Goal: Task Accomplishment & Management: Manage account settings

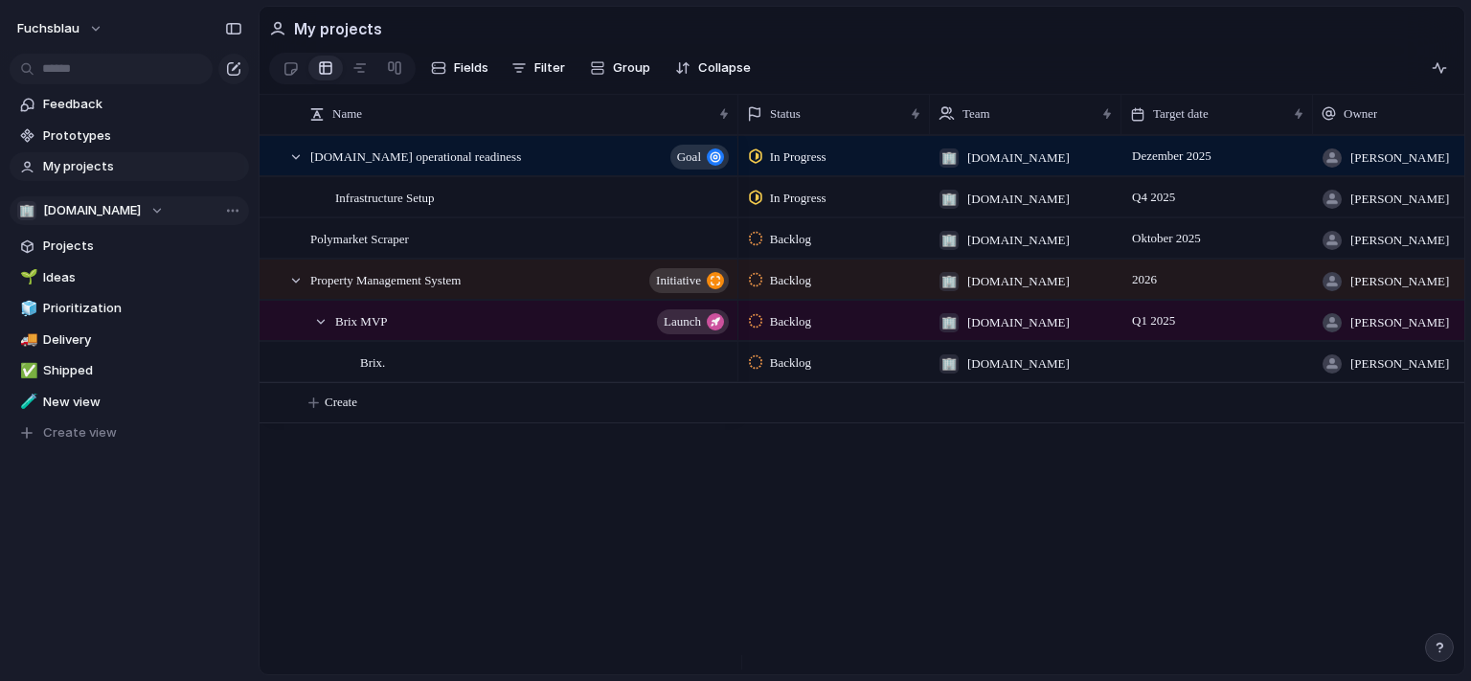
click at [138, 215] on div "🏢 [DOMAIN_NAME]" at bounding box center [90, 210] width 147 height 19
click at [81, 23] on div "🏢 [DOMAIN_NAME] Create new team" at bounding box center [735, 340] width 1471 height 681
click at [91, 29] on button "fuchsblau" at bounding box center [61, 28] width 104 height 31
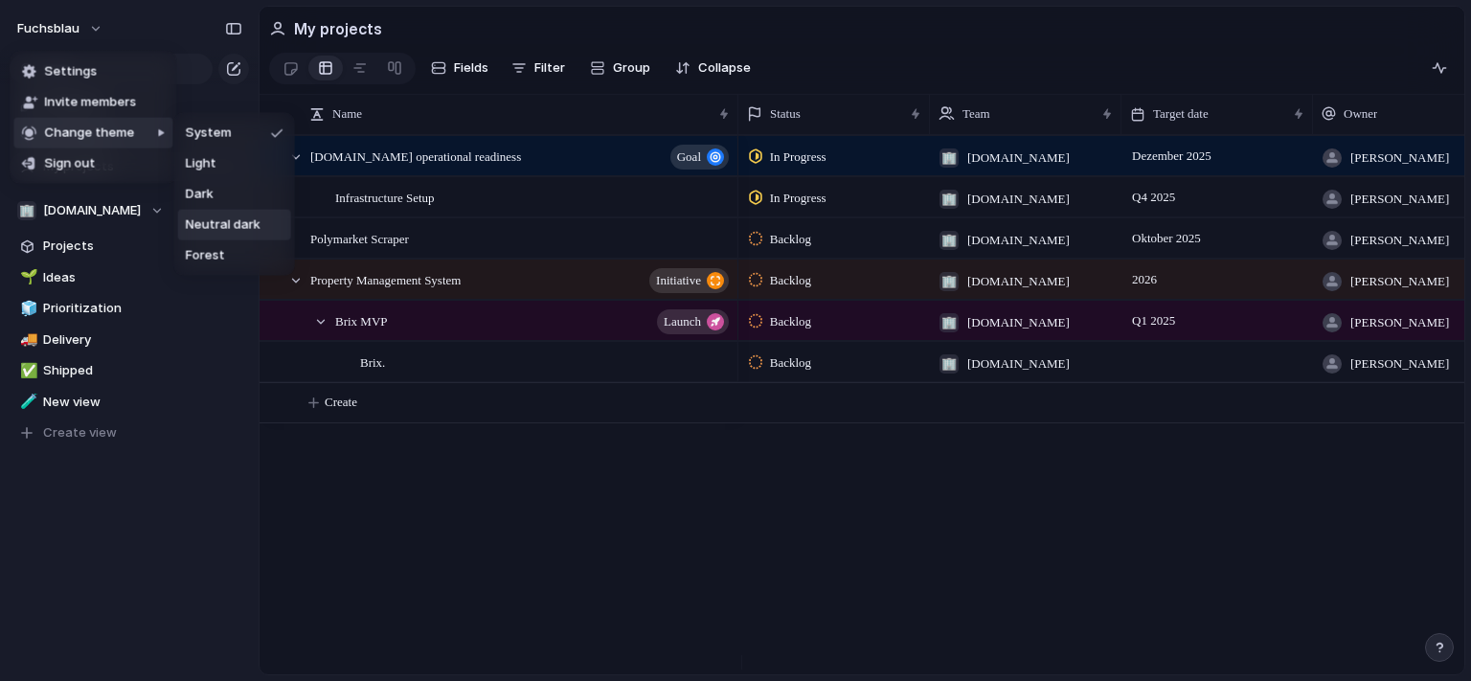
click at [241, 232] on span "Neutral dark" at bounding box center [223, 224] width 75 height 19
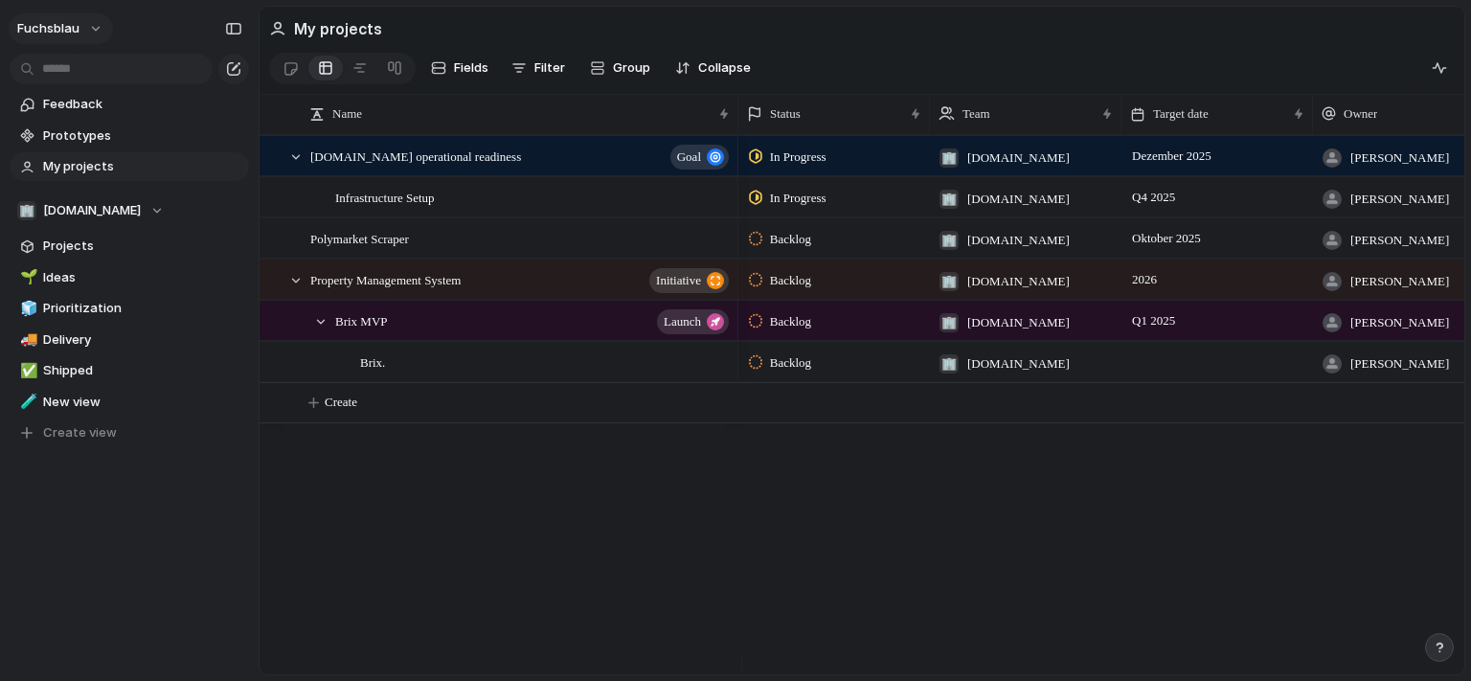
click at [90, 34] on button "fuchsblau" at bounding box center [61, 28] width 104 height 31
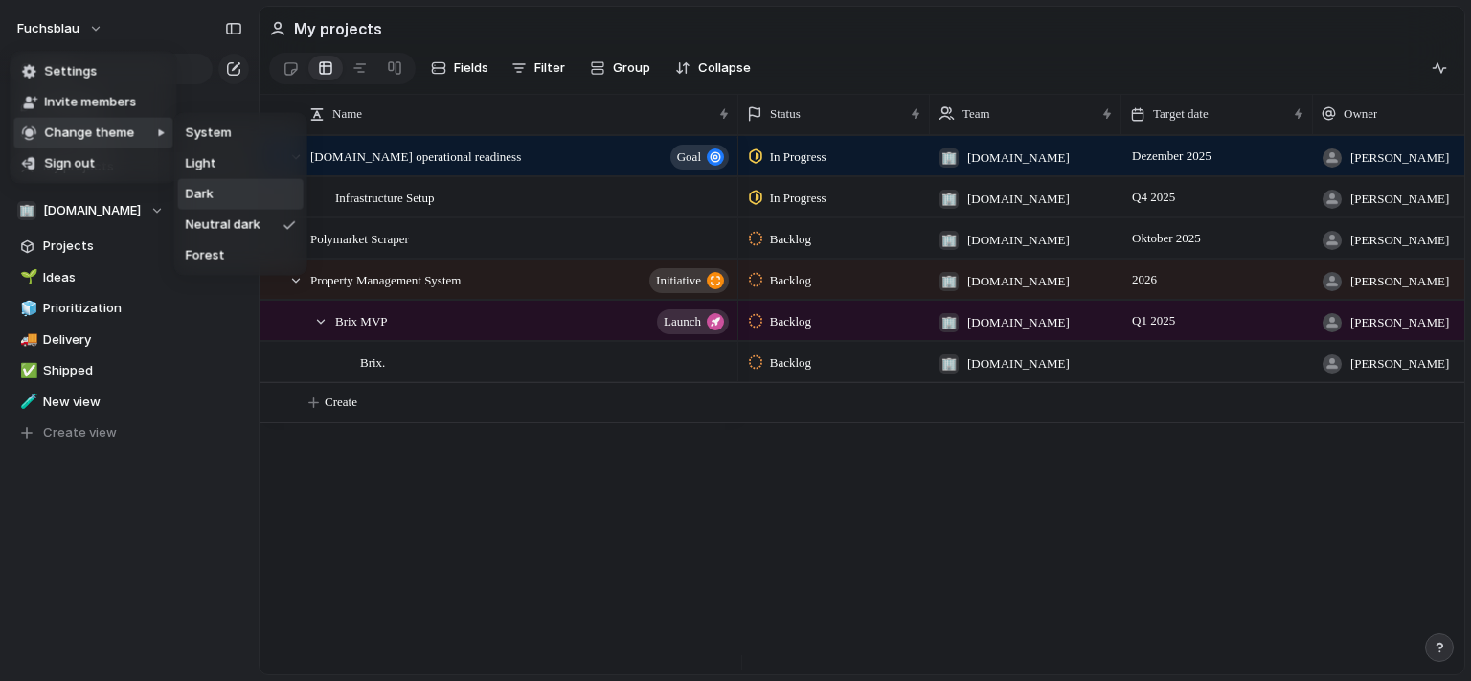
click at [227, 189] on li "Dark" at bounding box center [240, 194] width 125 height 31
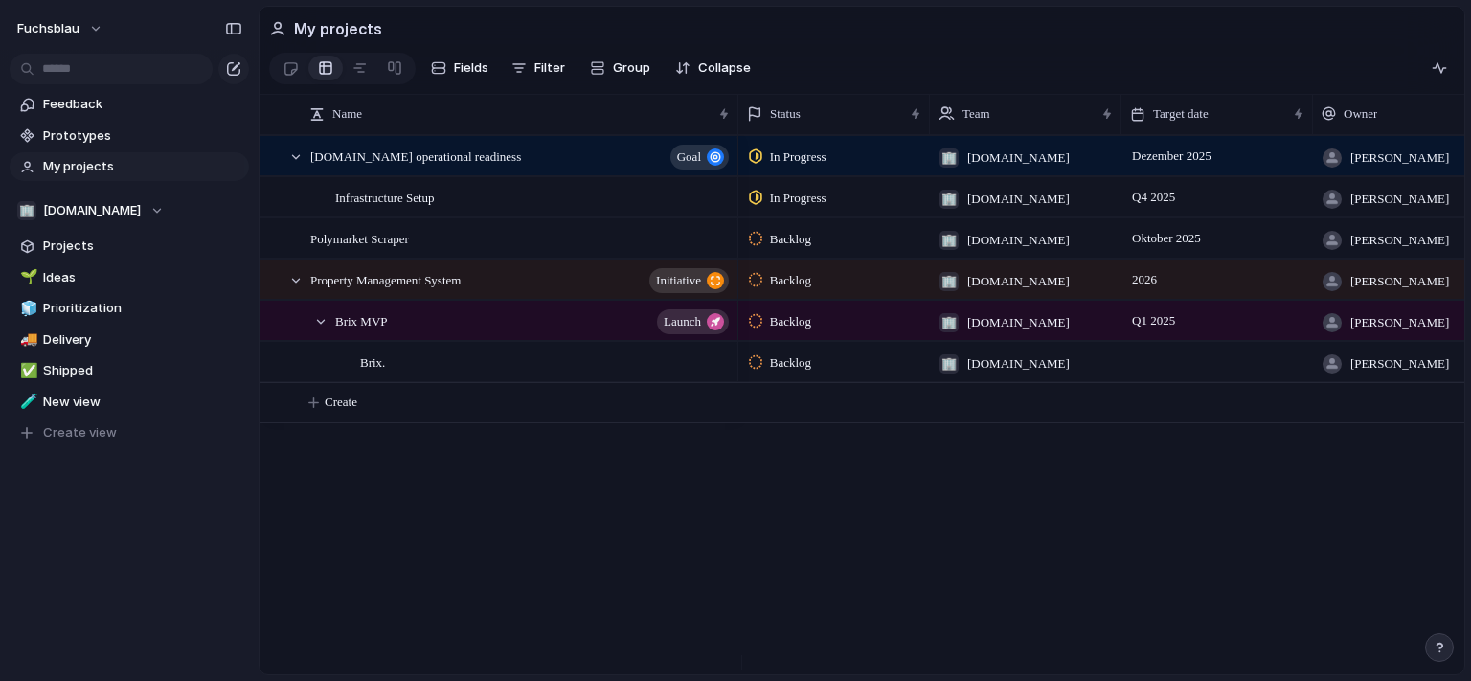
click at [140, 163] on span "My projects" at bounding box center [142, 166] width 199 height 19
click at [858, 193] on div "In Progress" at bounding box center [834, 195] width 190 height 34
click at [139, 213] on div "Backlog Planned In Progress Completed Canceled" at bounding box center [735, 340] width 1471 height 681
click at [123, 206] on div "🏢 [DOMAIN_NAME]" at bounding box center [90, 210] width 147 height 19
click at [96, 22] on div "🏢 [DOMAIN_NAME] Create new team" at bounding box center [735, 340] width 1471 height 681
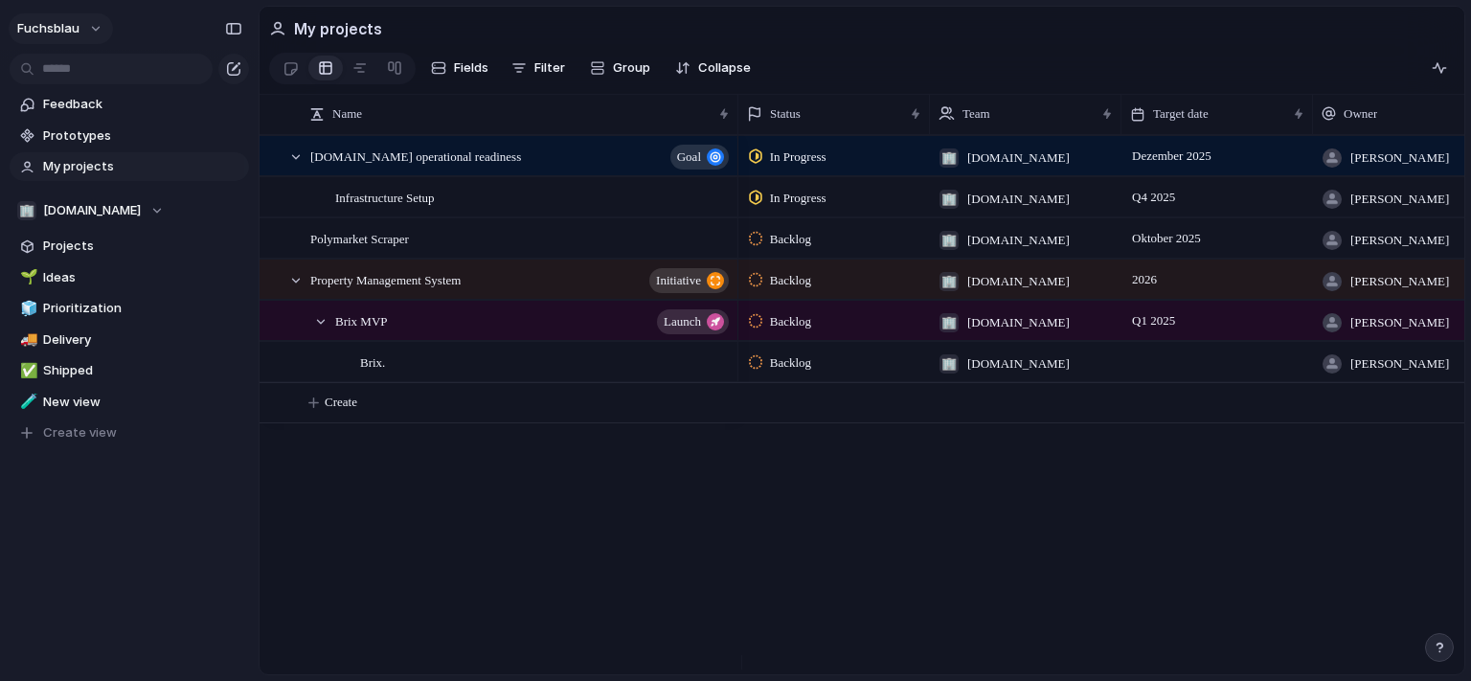
click at [96, 32] on button "fuchsblau" at bounding box center [61, 28] width 104 height 31
click at [128, 58] on li "Settings" at bounding box center [92, 72] width 159 height 31
click at [1437, 74] on div "button" at bounding box center [1439, 67] width 15 height 15
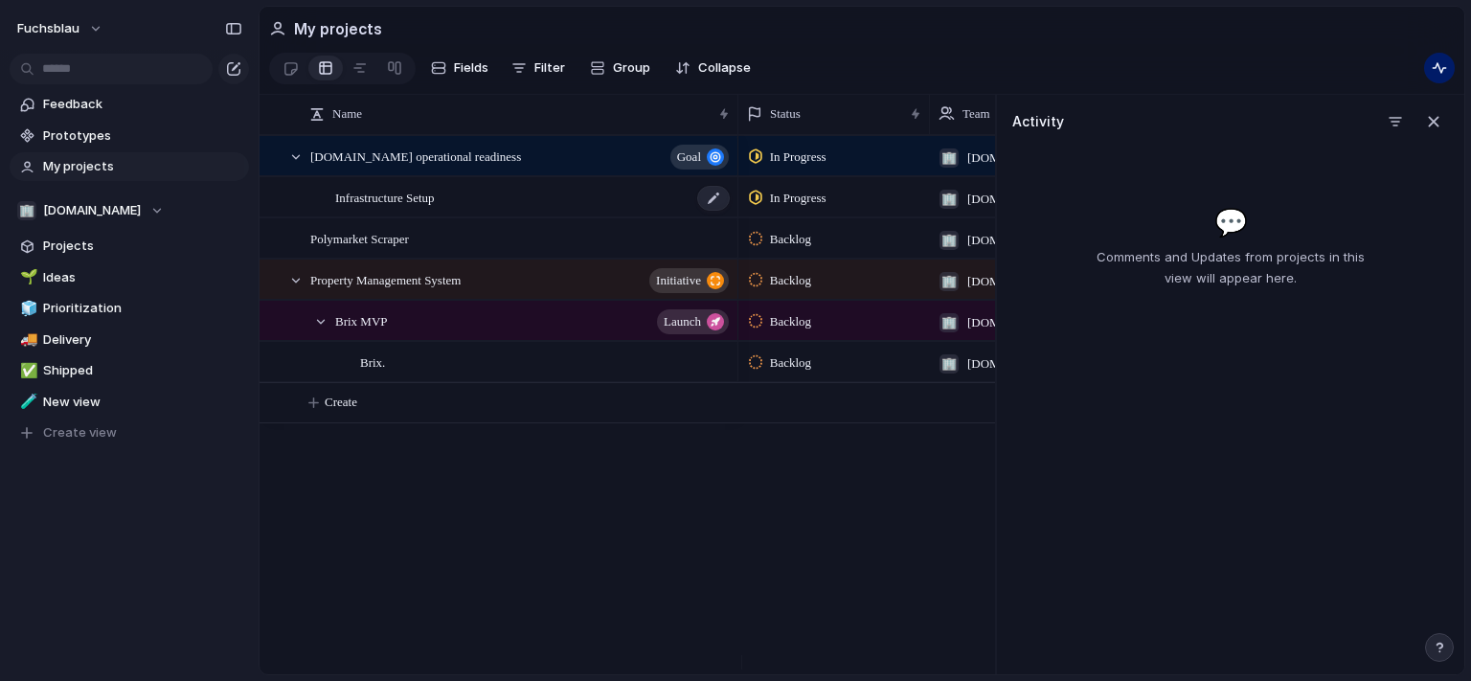
click at [586, 201] on div "Infrastructure Setup" at bounding box center [533, 197] width 397 height 39
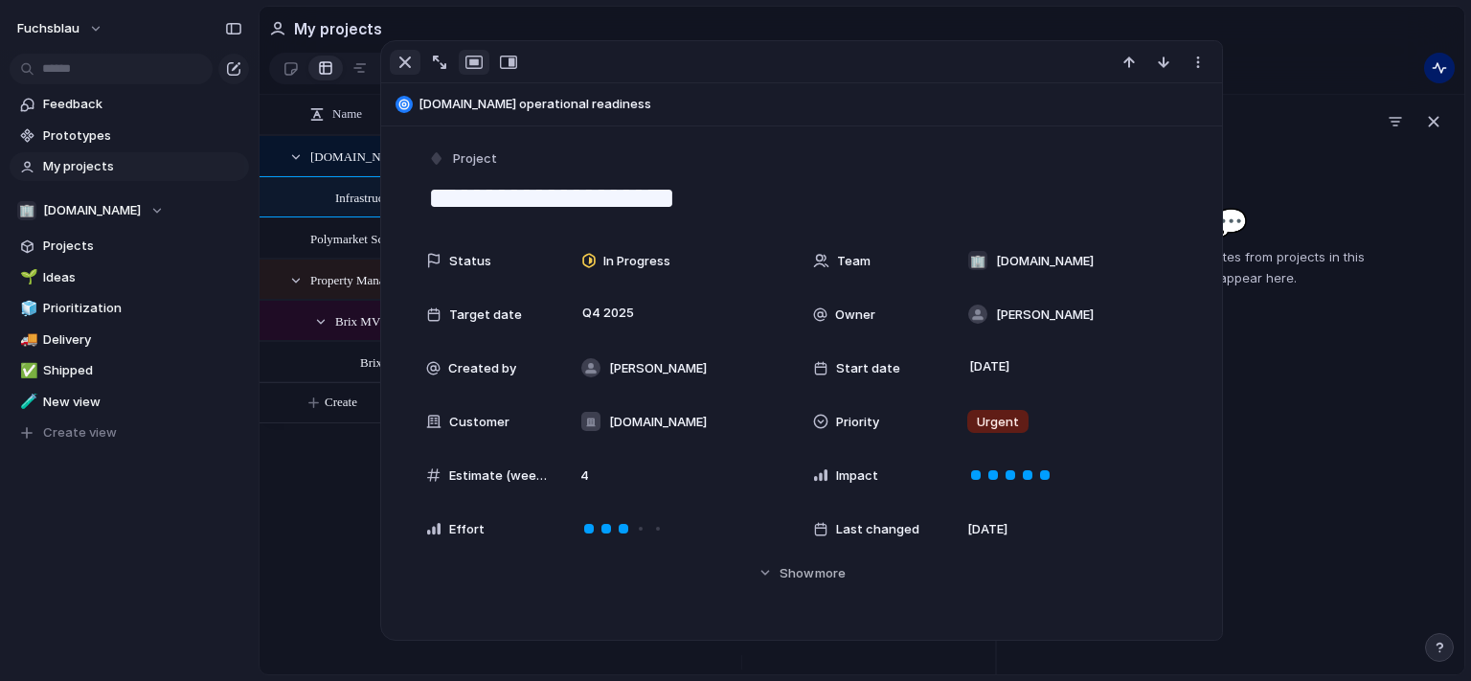
click at [404, 55] on div "button" at bounding box center [405, 62] width 23 height 23
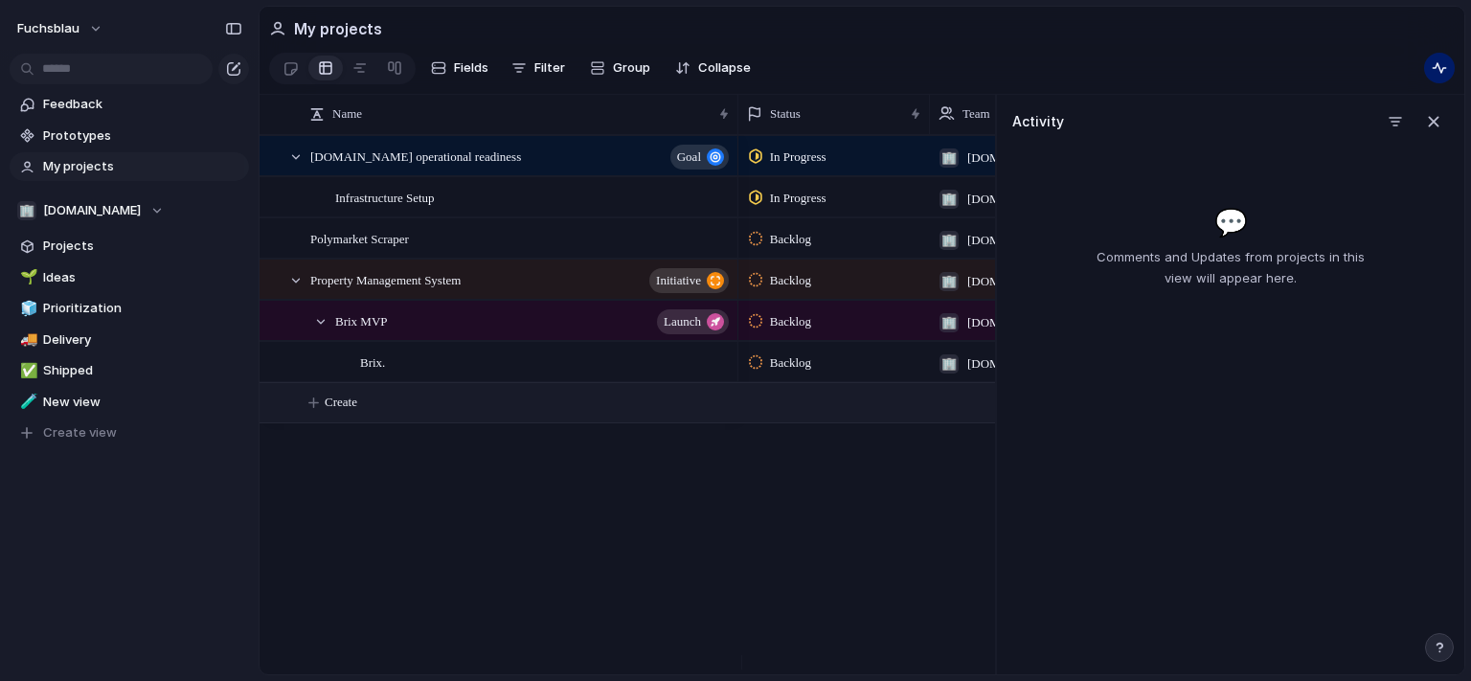
click at [367, 402] on button "Create" at bounding box center [652, 402] width 746 height 39
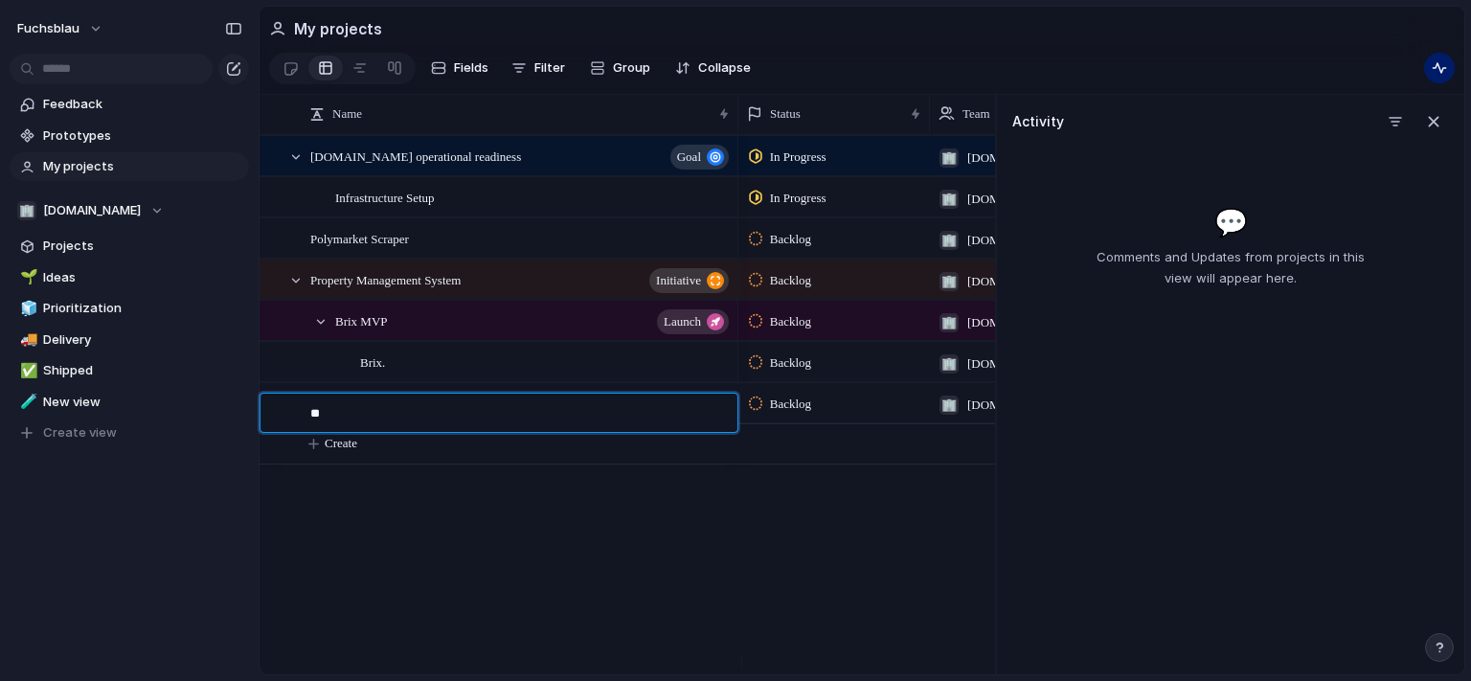
type textarea "*"
type textarea "********"
click at [615, 423] on div "OSINT AI" at bounding box center [520, 403] width 421 height 39
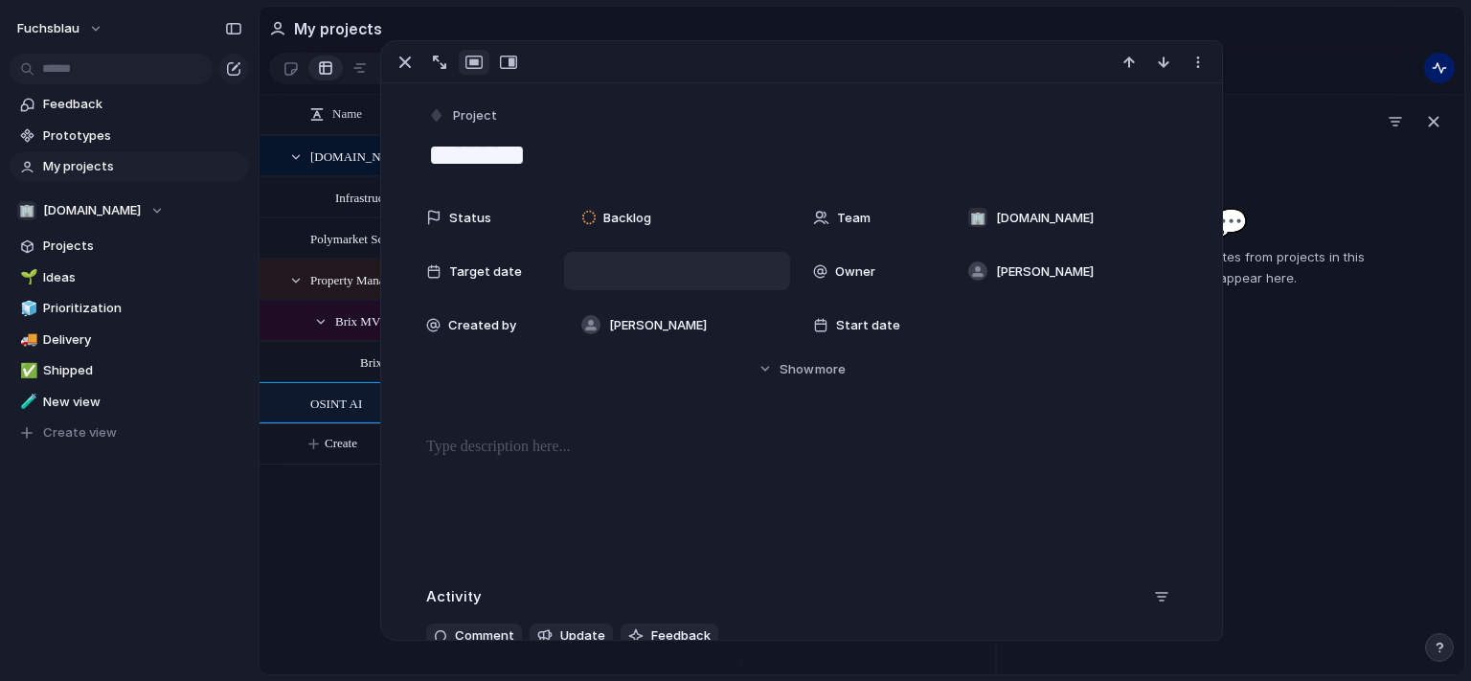
click at [624, 273] on div at bounding box center [677, 271] width 209 height 21
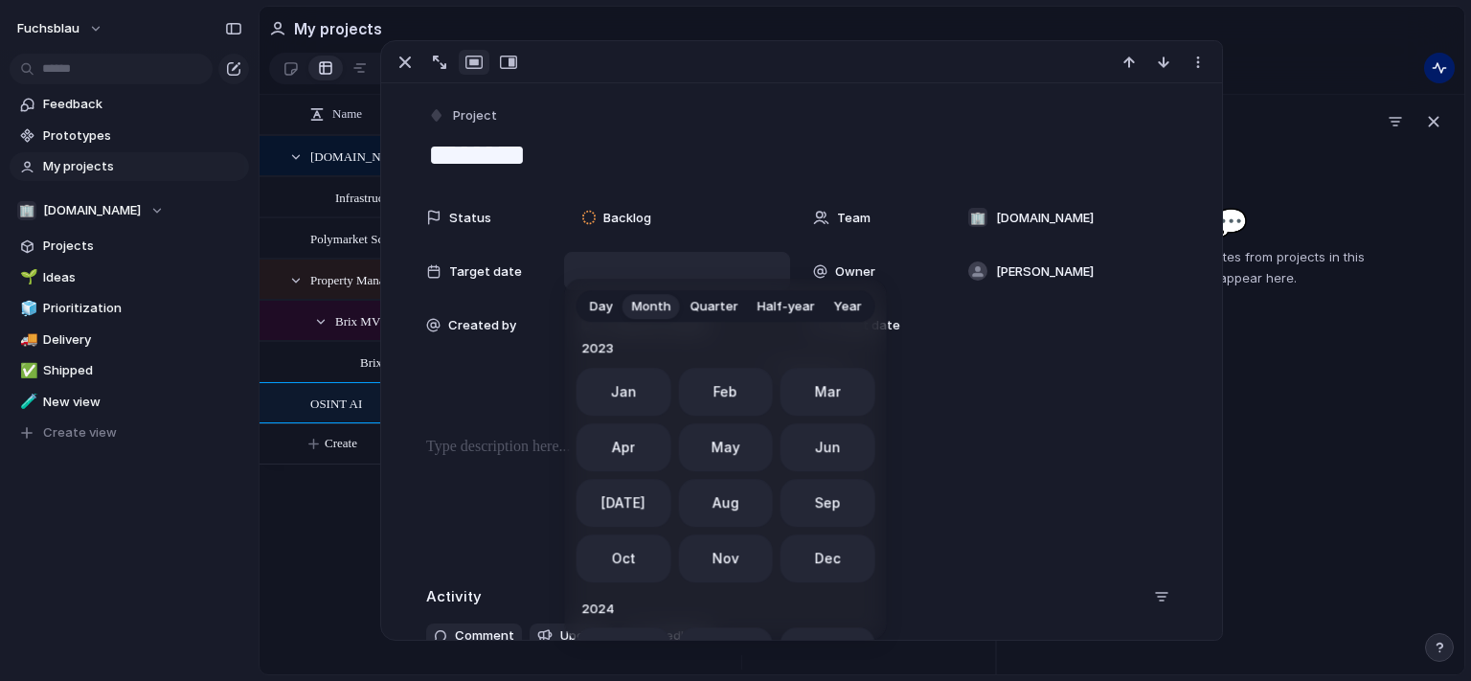
scroll to position [526, 0]
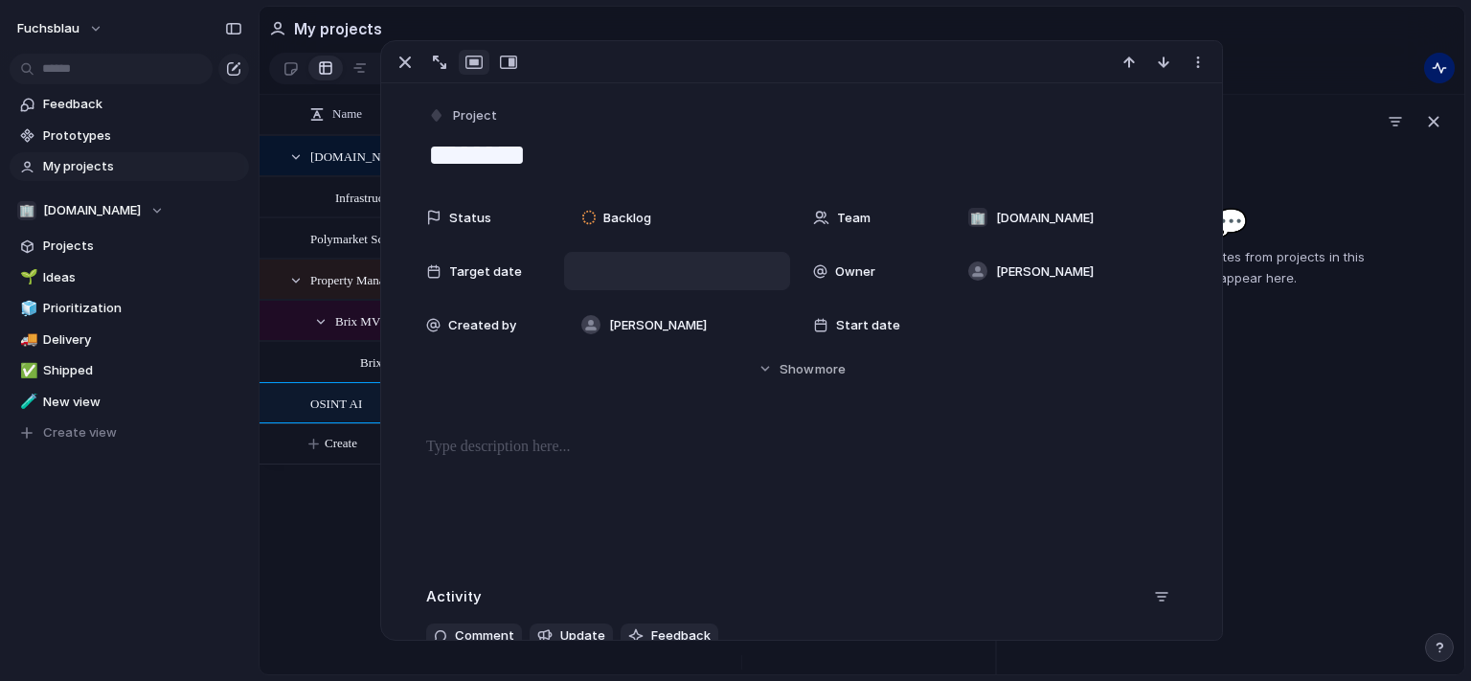
click at [835, 270] on div "Day Month Quarter Half-year Year [DATE] Feb Mar Apr May Jun [DATE] Aug Sep Oct …" at bounding box center [735, 340] width 1471 height 681
click at [660, 285] on div at bounding box center [677, 271] width 226 height 38
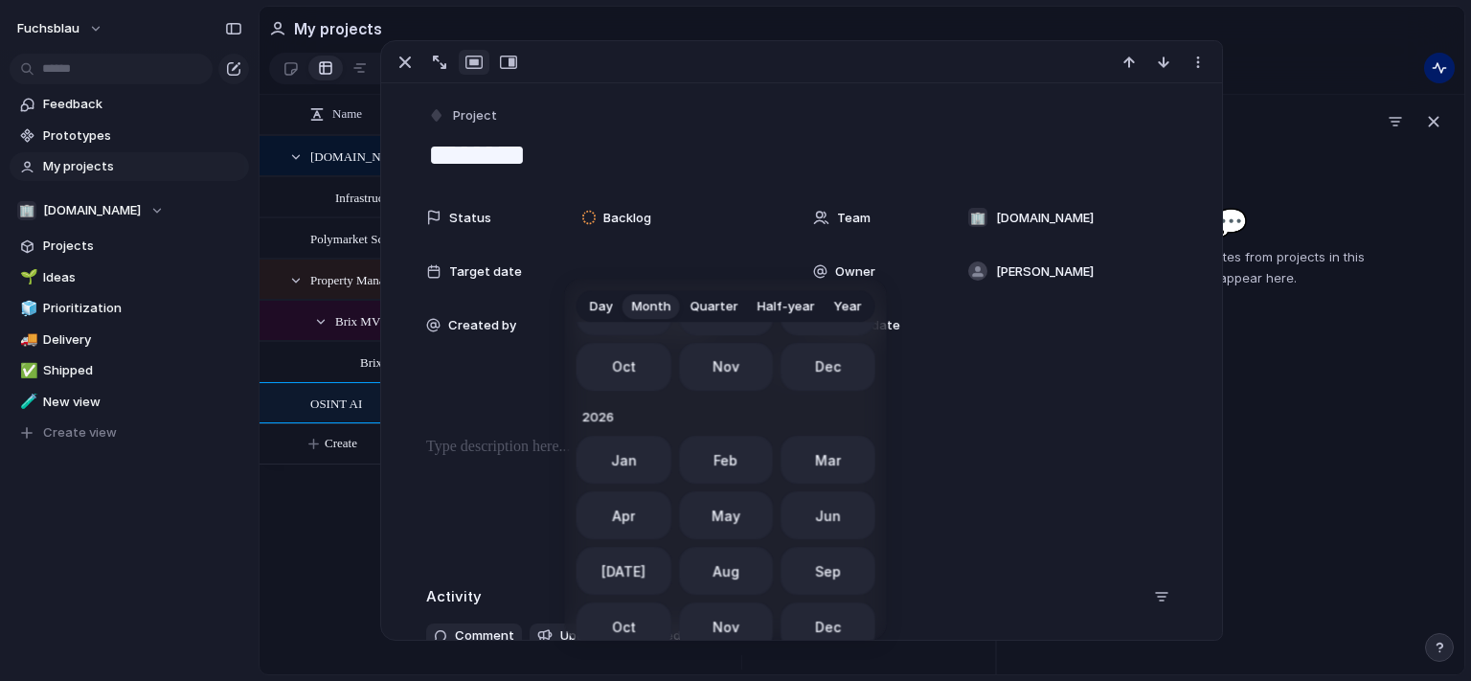
scroll to position [707, 0]
click at [610, 461] on span "Jan" at bounding box center [623, 465] width 26 height 20
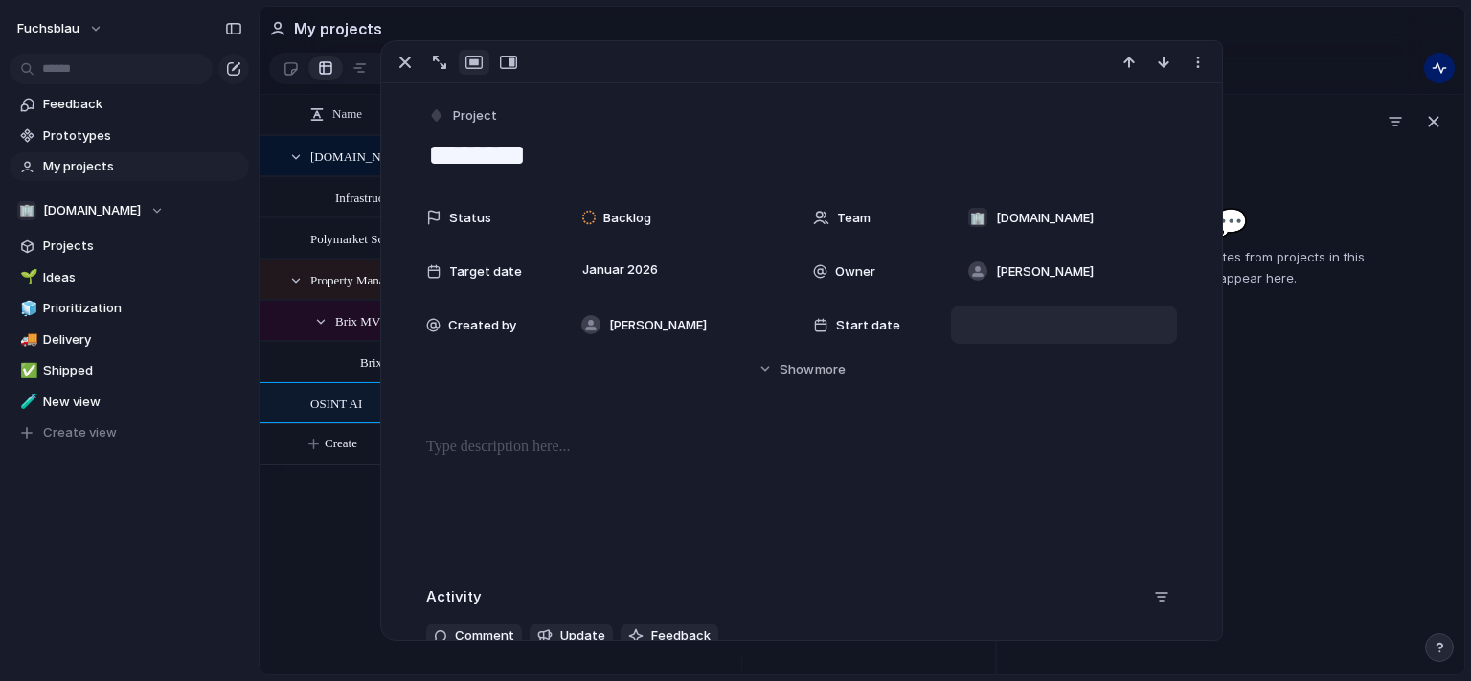
click at [1003, 322] on div at bounding box center [1064, 324] width 209 height 21
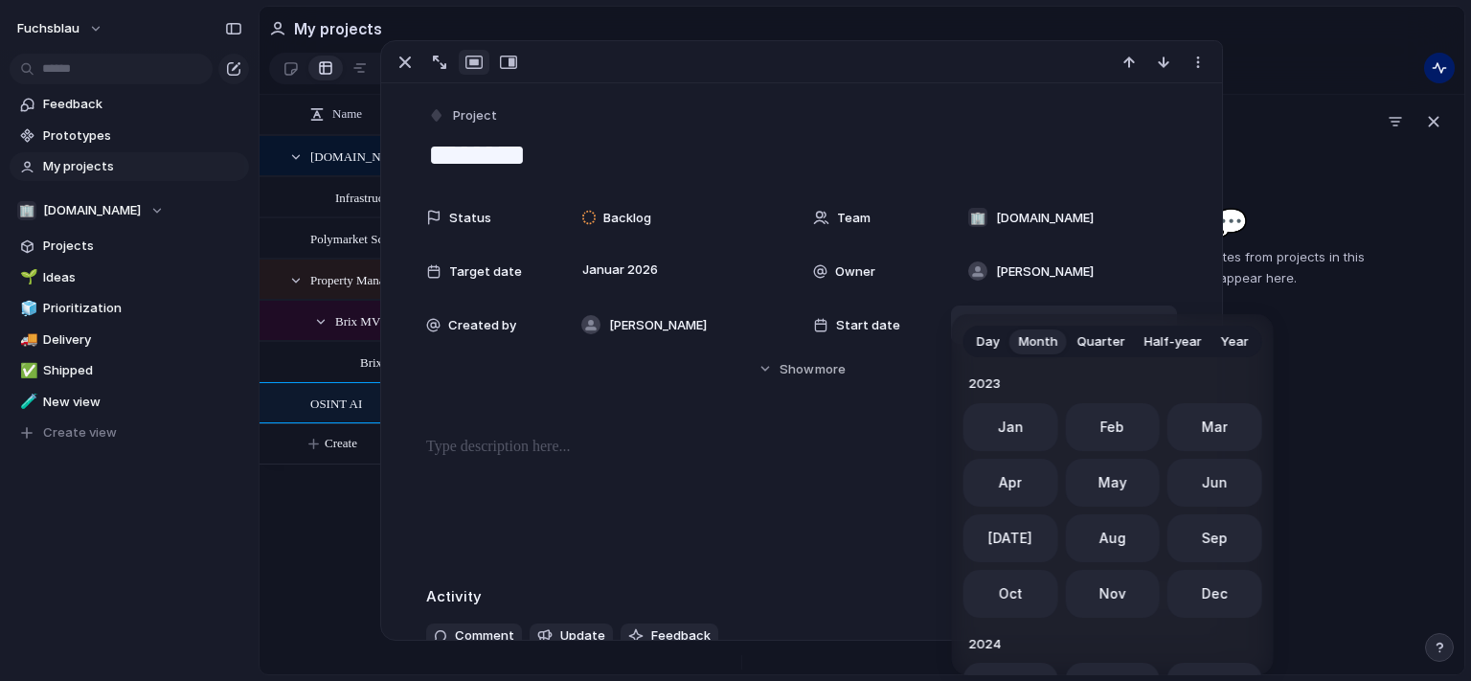
scroll to position [526, 0]
click at [1025, 581] on button "Oct" at bounding box center [1011, 588] width 95 height 48
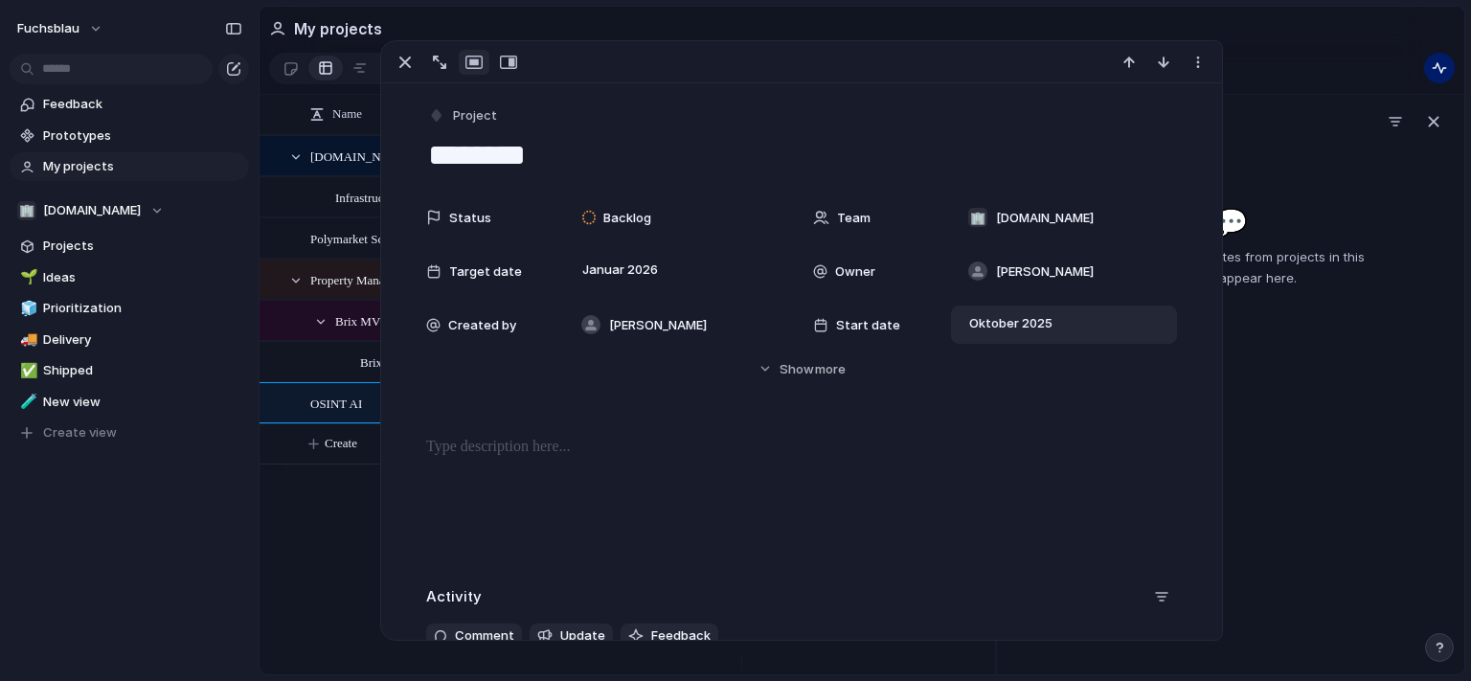
click at [789, 454] on p at bounding box center [801, 447] width 751 height 23
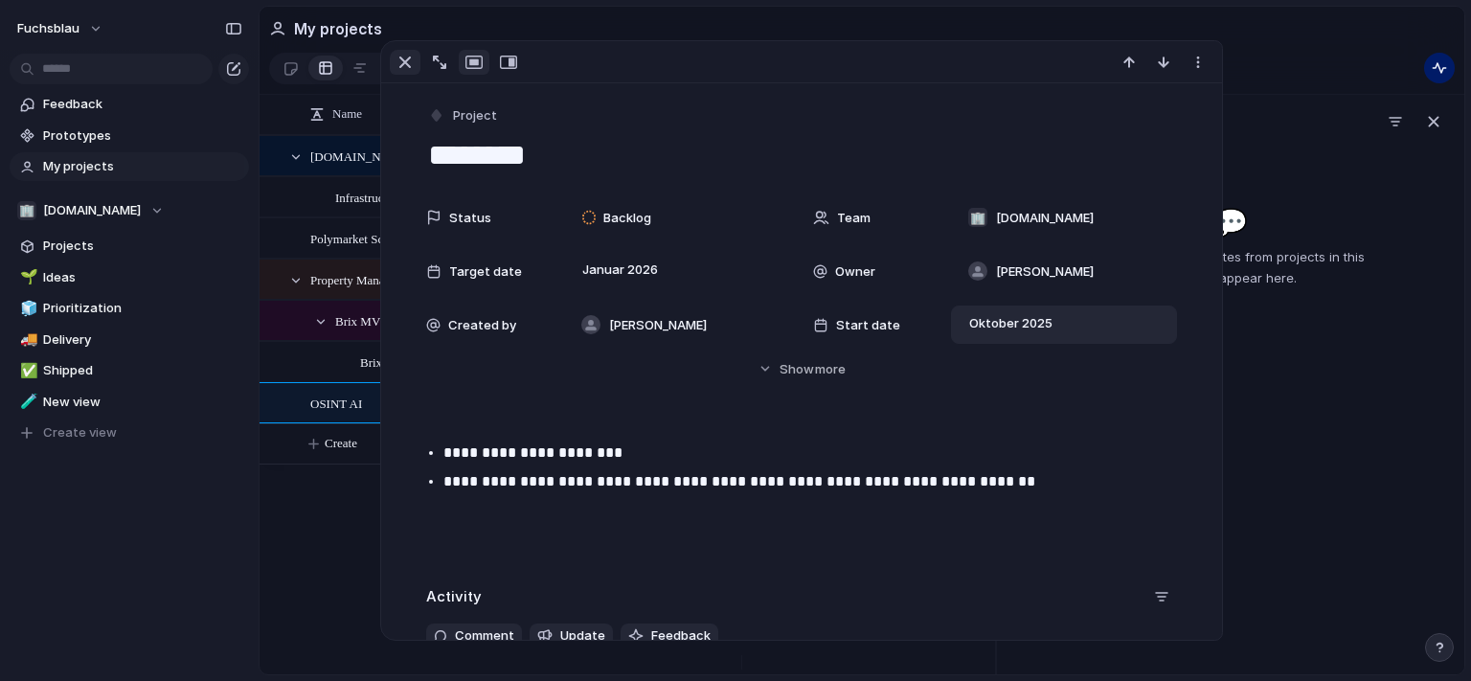
click at [390, 60] on button "button" at bounding box center [405, 62] width 31 height 25
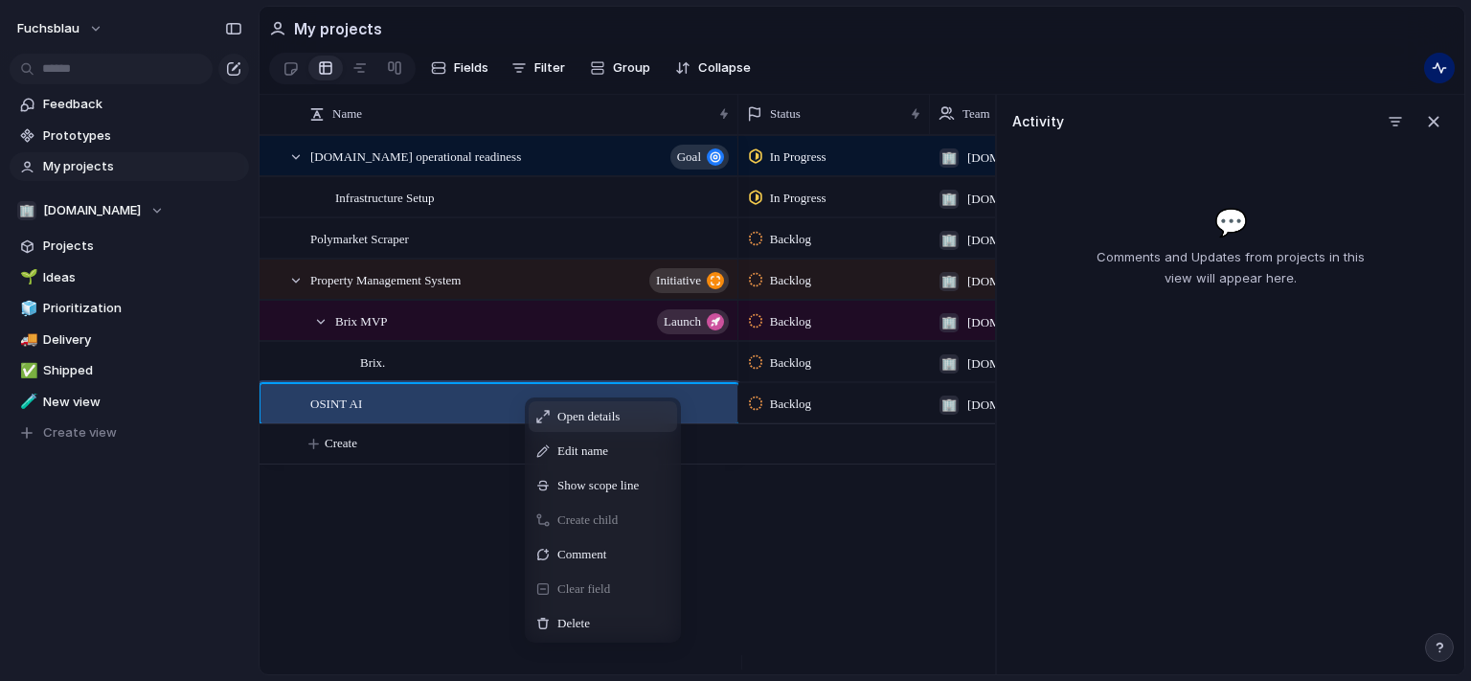
click at [598, 426] on span "Open details" at bounding box center [588, 416] width 62 height 19
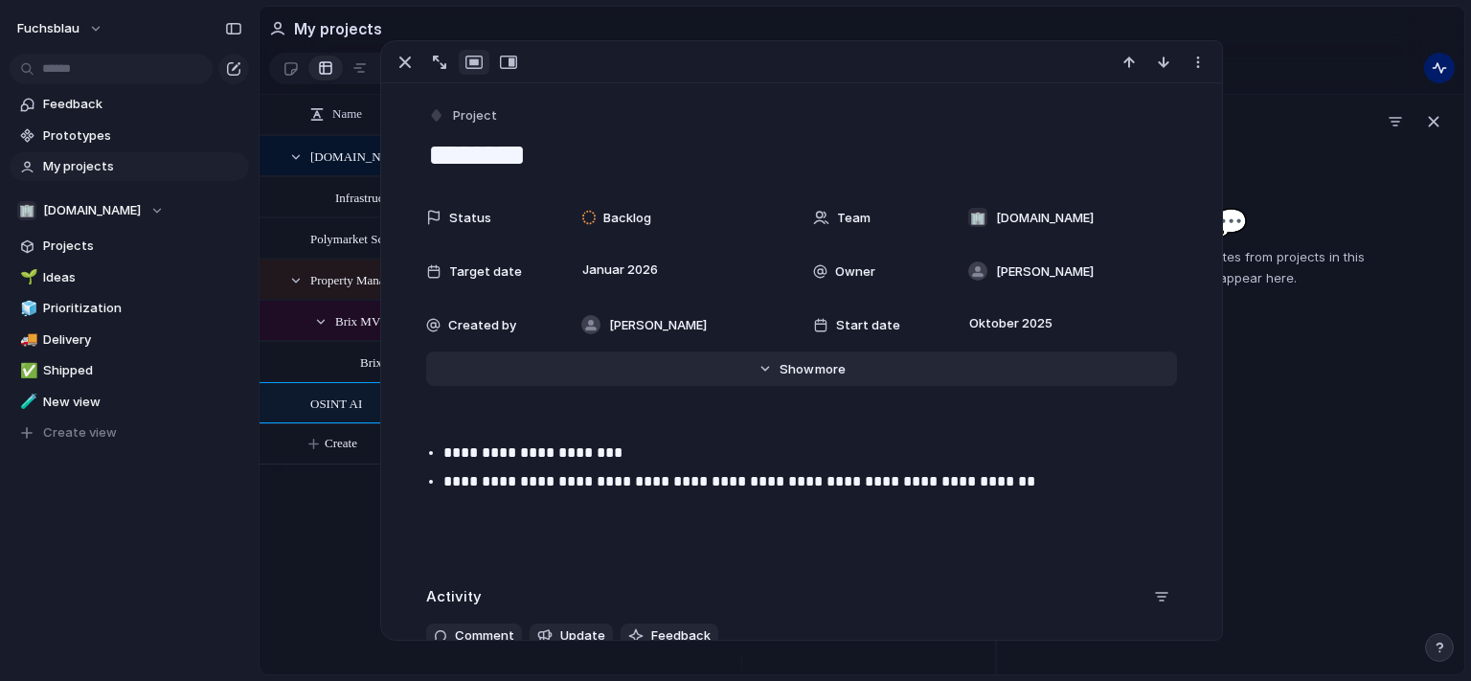
click at [795, 367] on span "Show" at bounding box center [797, 369] width 34 height 19
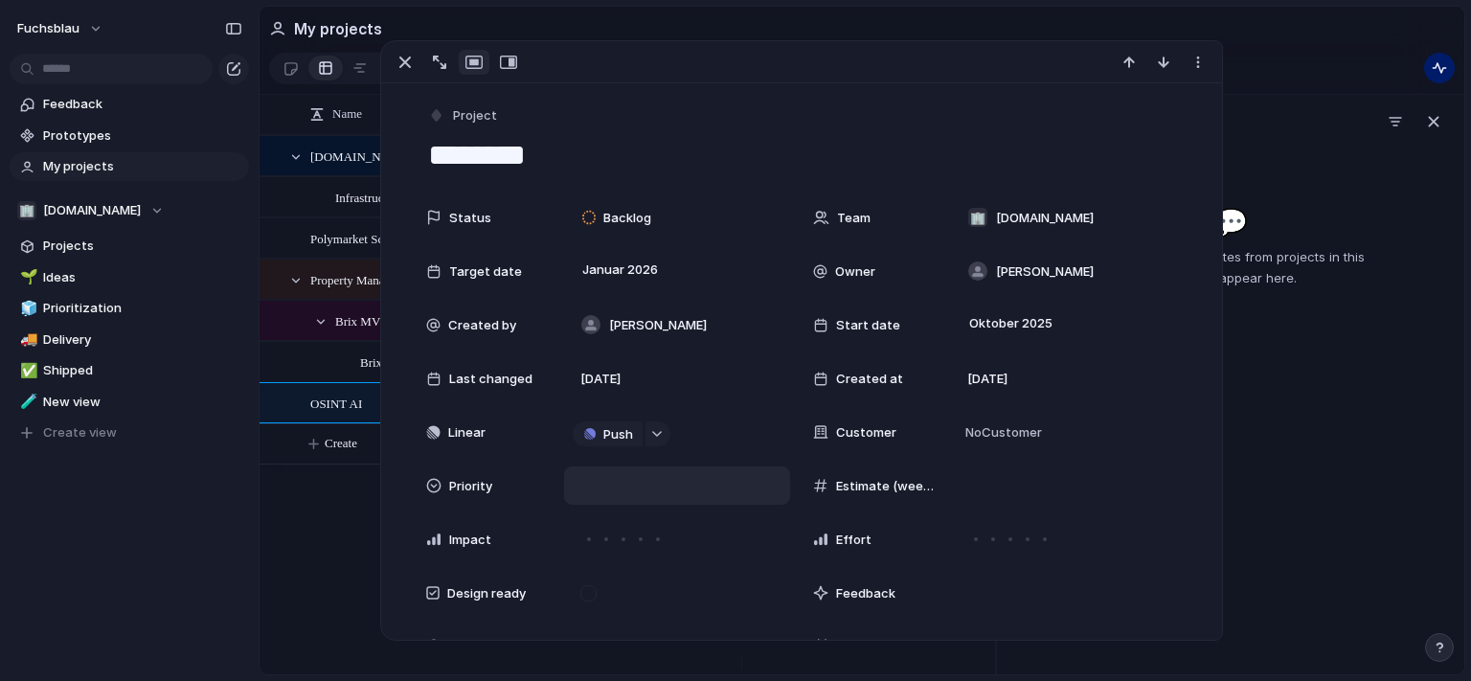
click at [658, 500] on div at bounding box center [677, 485] width 226 height 38
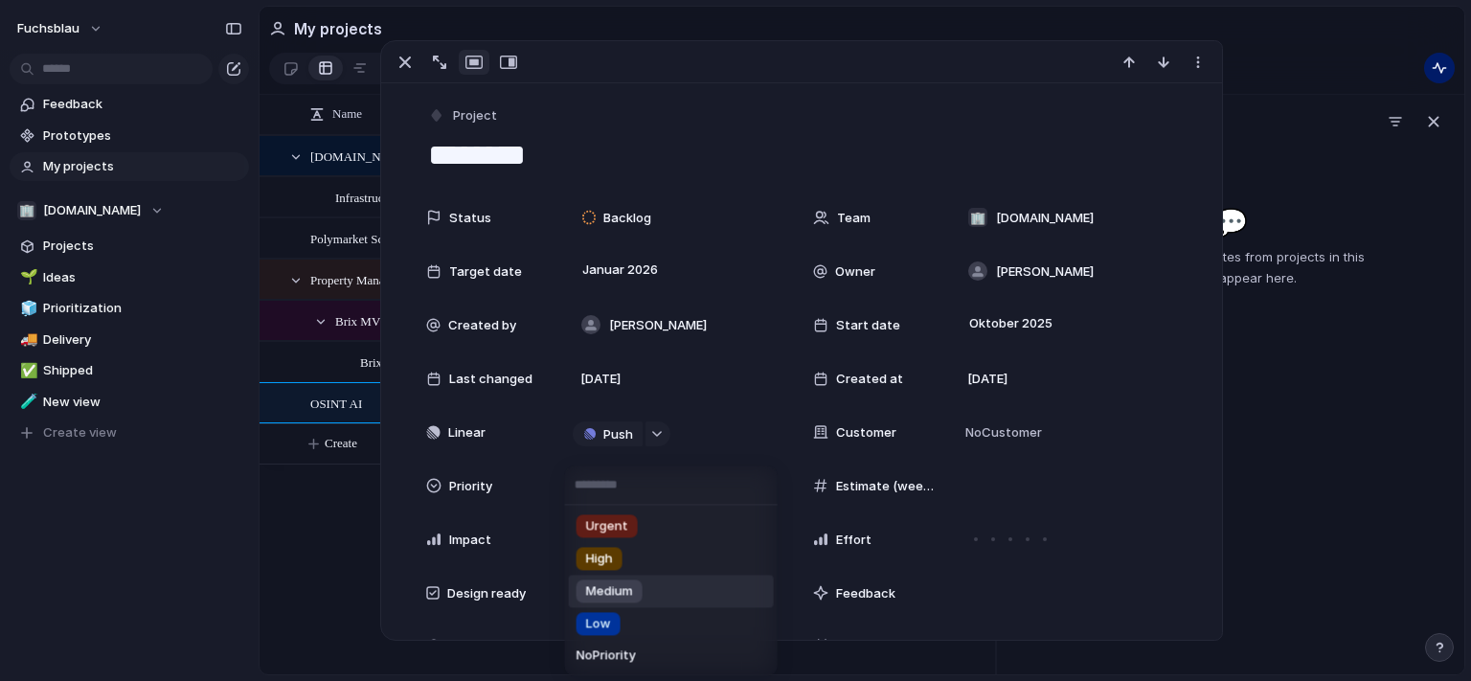
click at [665, 583] on li "Medium" at bounding box center [671, 591] width 205 height 33
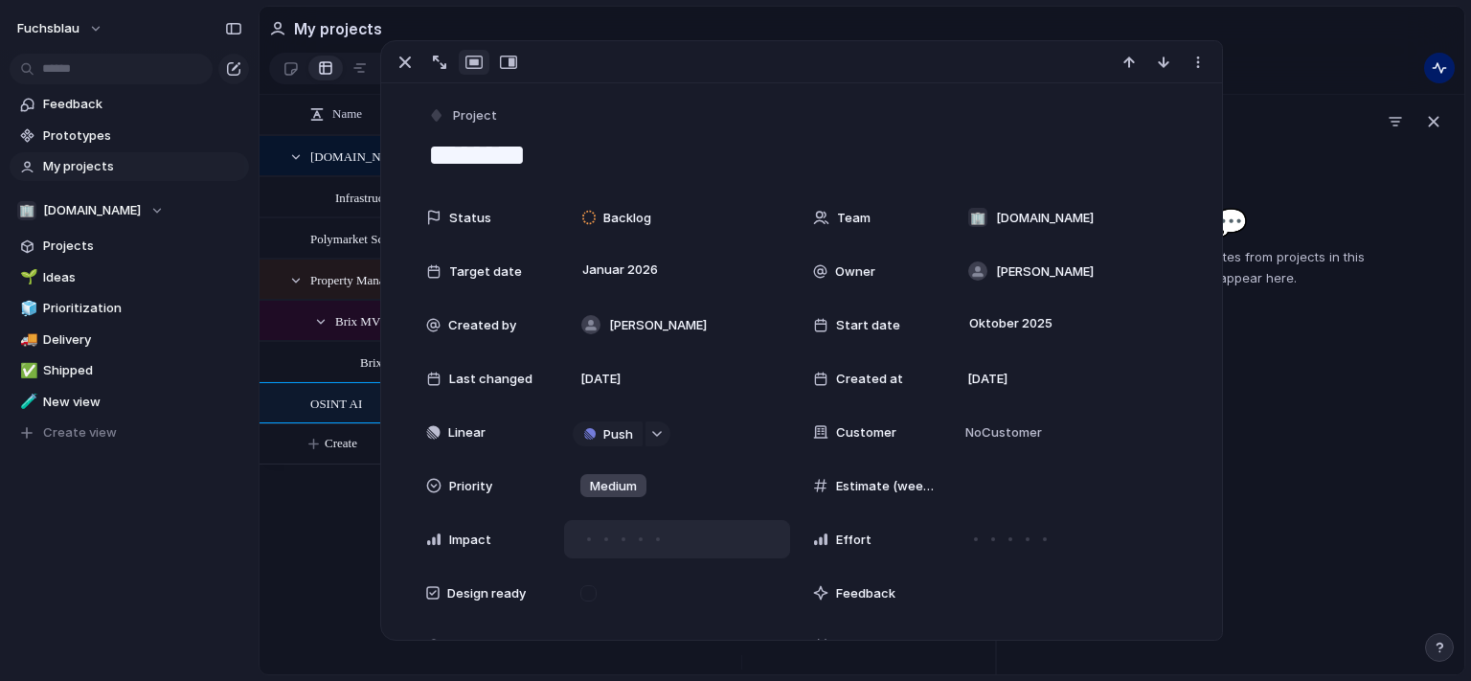
click at [632, 535] on div at bounding box center [640, 539] width 17 height 17
click at [1026, 539] on div at bounding box center [1028, 539] width 4 height 4
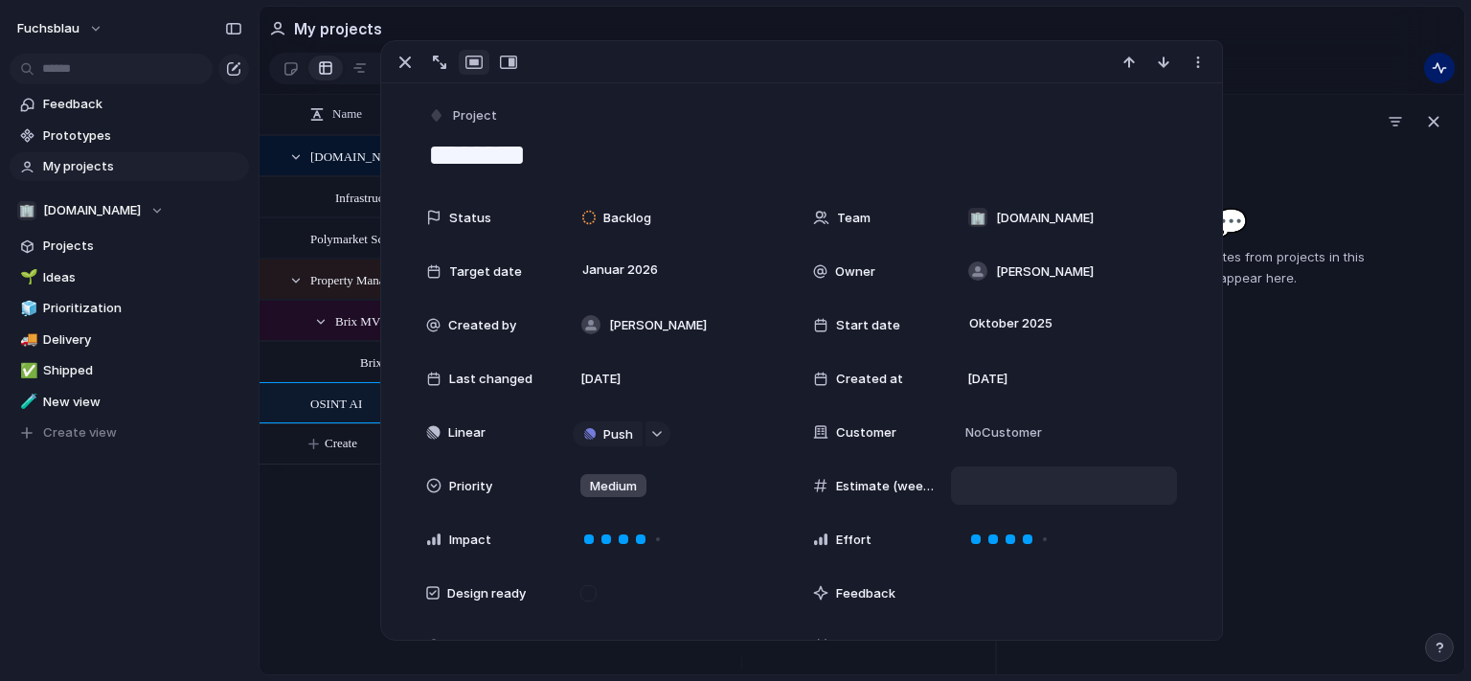
click at [1040, 492] on div at bounding box center [1064, 485] width 209 height 21
type input "**"
click at [1005, 432] on span "No Customer" at bounding box center [1001, 432] width 82 height 19
click at [1046, 517] on span "[DOMAIN_NAME]" at bounding box center [1066, 510] width 98 height 19
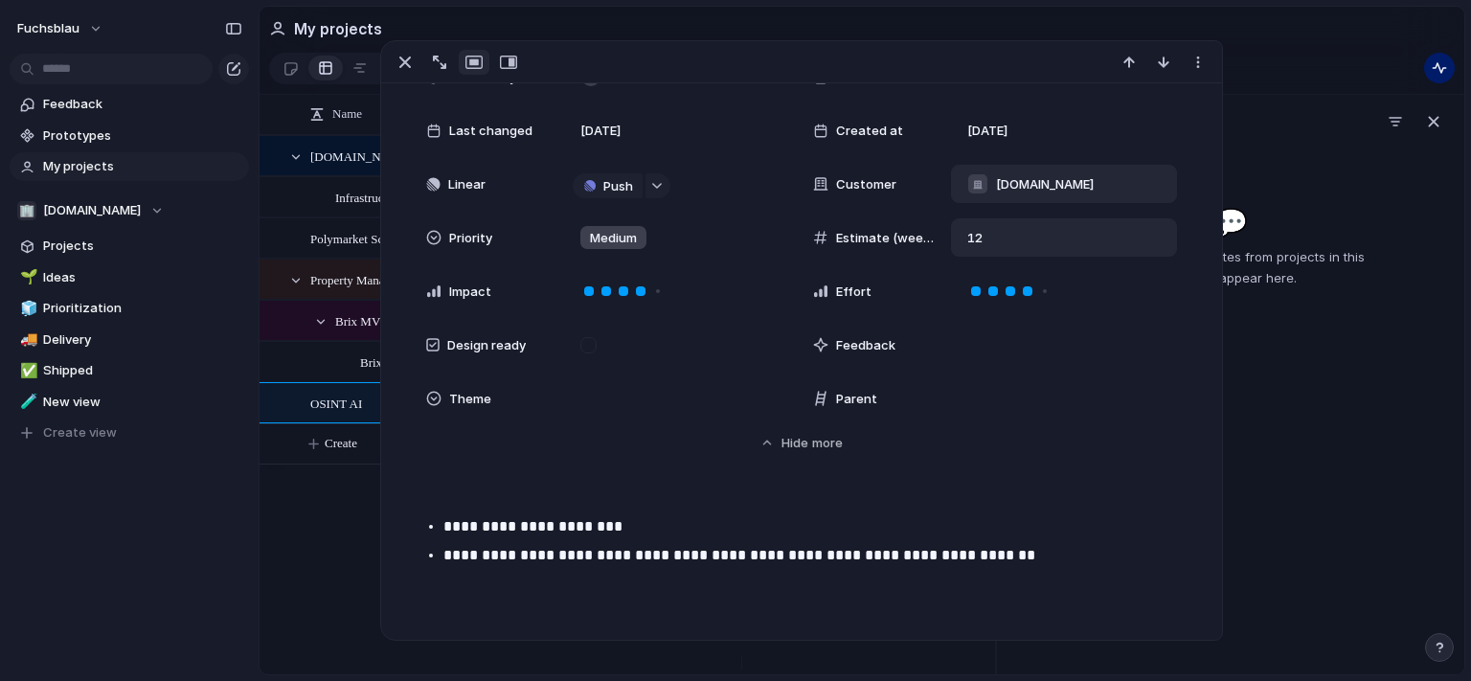
scroll to position [241, 0]
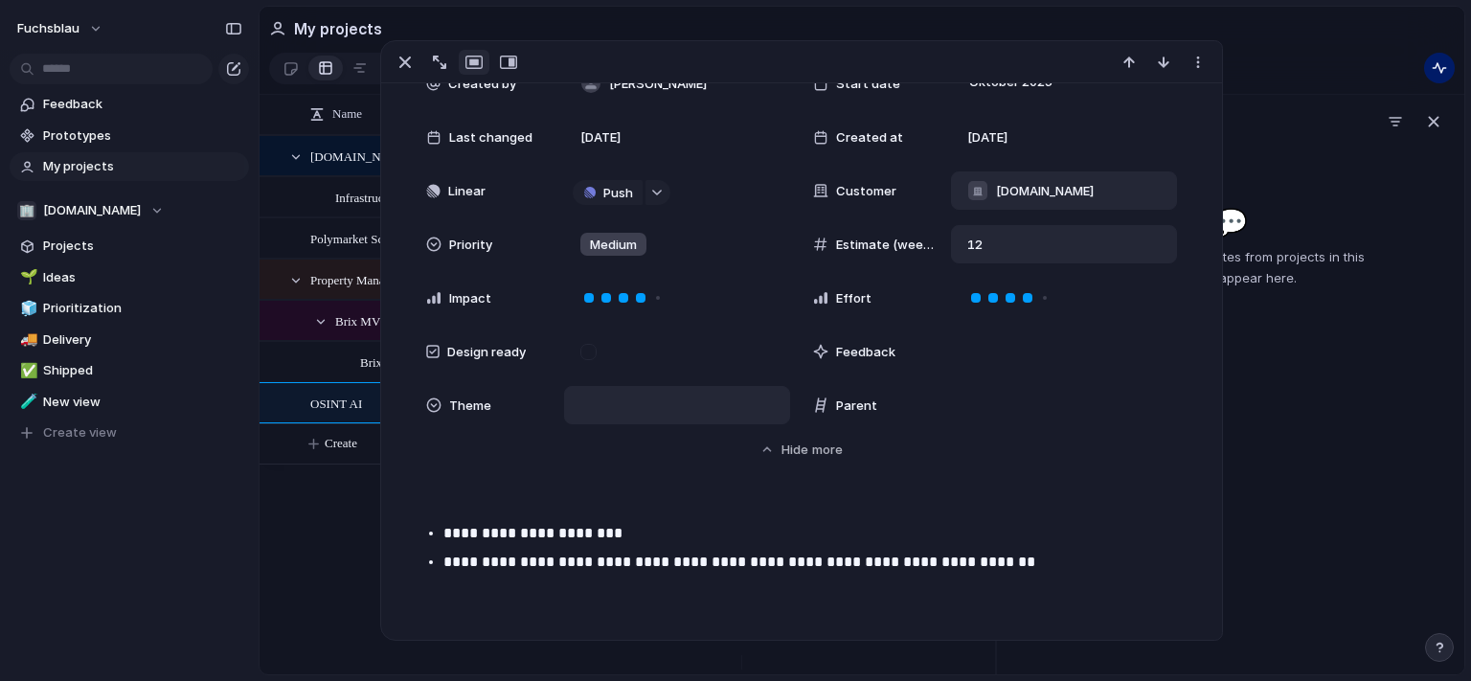
click at [600, 400] on div at bounding box center [677, 405] width 209 height 21
drag, startPoint x: 964, startPoint y: 355, endPoint x: 998, endPoint y: 348, distance: 35.3
click at [998, 348] on div at bounding box center [1064, 351] width 226 height 38
click at [1201, 58] on div "button" at bounding box center [1198, 62] width 15 height 15
click at [612, 433] on div "Mark as duplicate Delete" at bounding box center [735, 340] width 1471 height 681
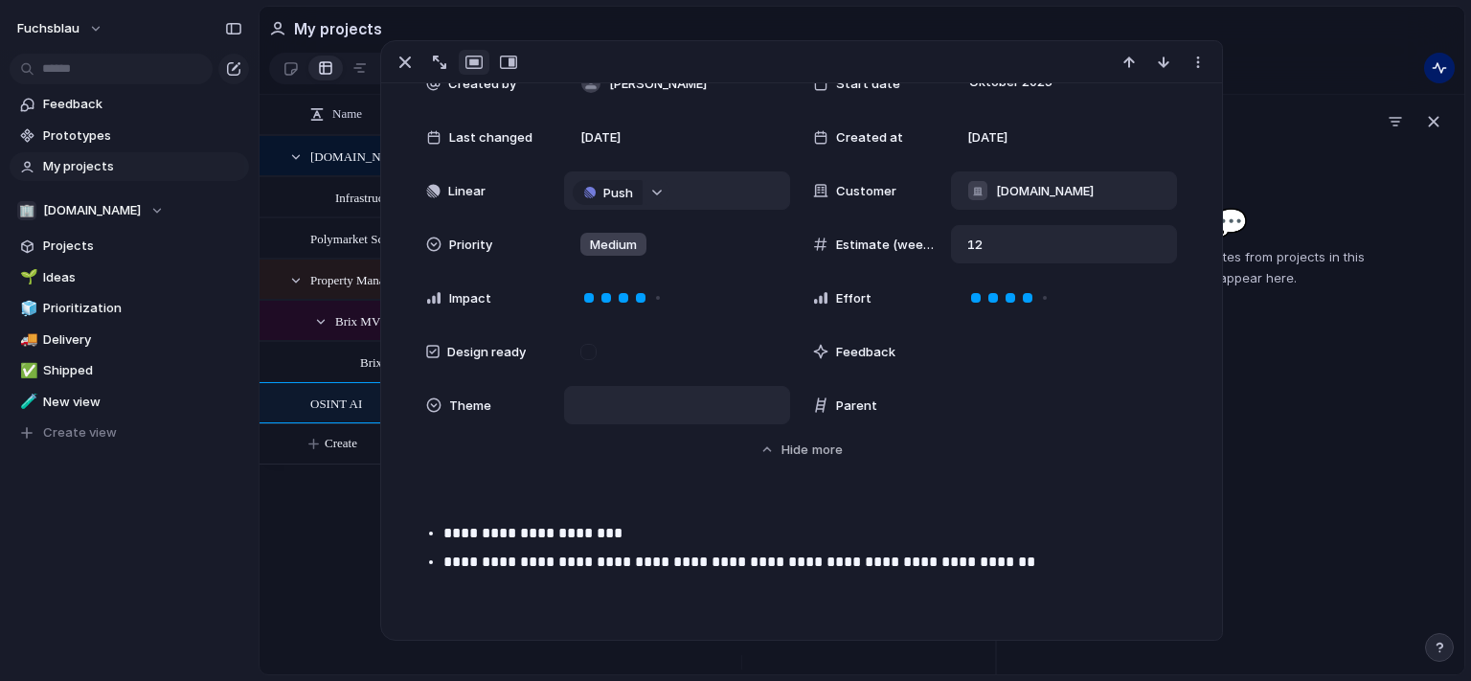
click at [654, 198] on button "button" at bounding box center [658, 192] width 25 height 25
click at [799, 51] on div "Projects Issues Landing Page Logo Brix. Brix. Business Letter n8n - Investment …" at bounding box center [735, 340] width 1471 height 681
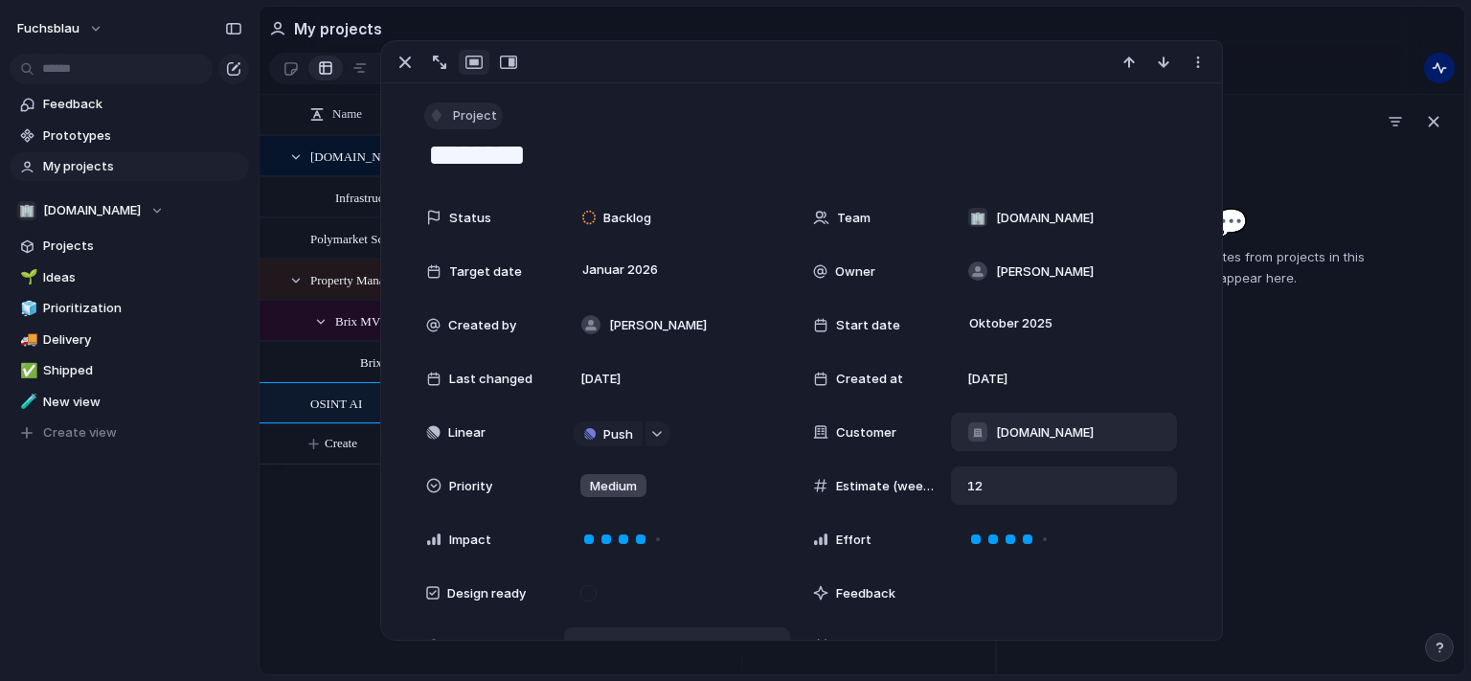
click at [477, 110] on span "Project" at bounding box center [475, 115] width 44 height 19
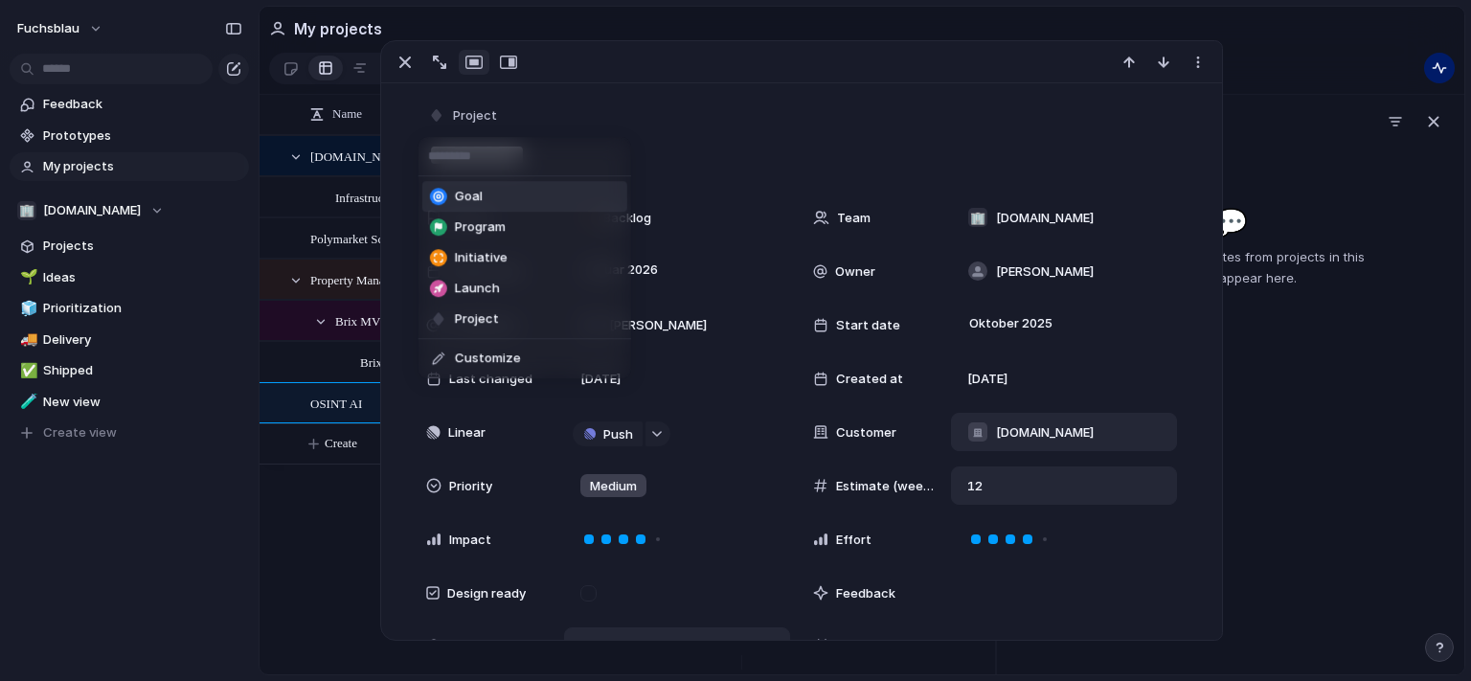
click at [510, 203] on li "Goal" at bounding box center [524, 196] width 205 height 31
